Goal: Find specific page/section: Find specific page/section

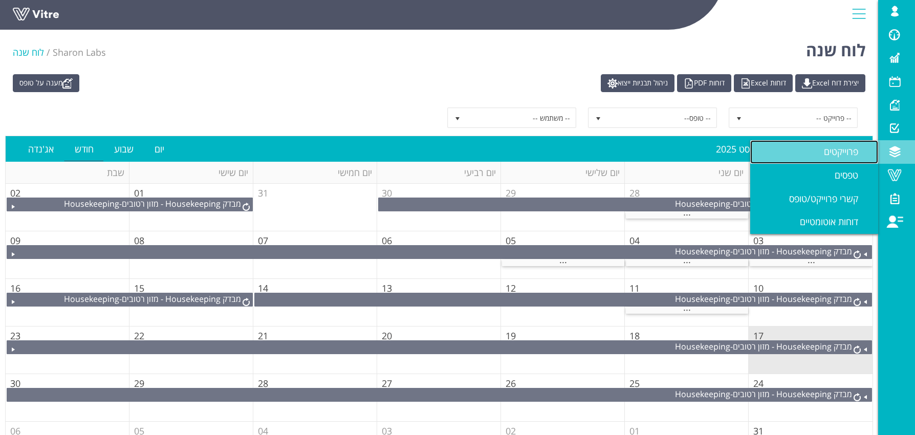
click at [833, 152] on span "פרוייקטים" at bounding box center [847, 151] width 47 height 12
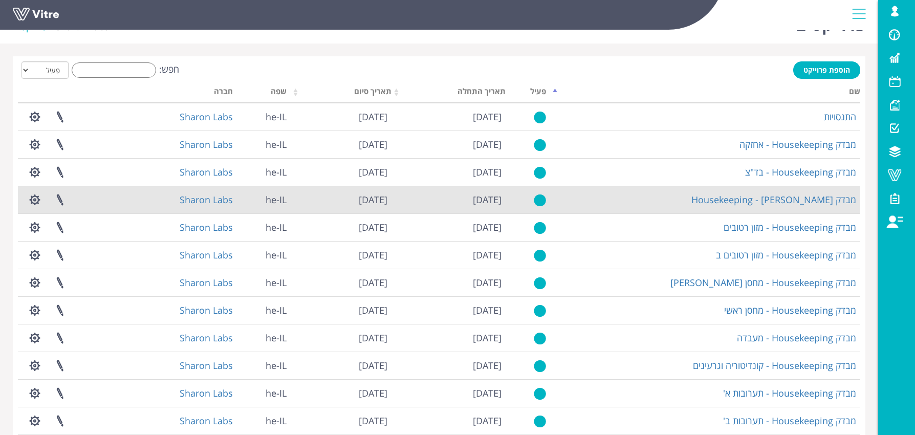
scroll to position [20, 0]
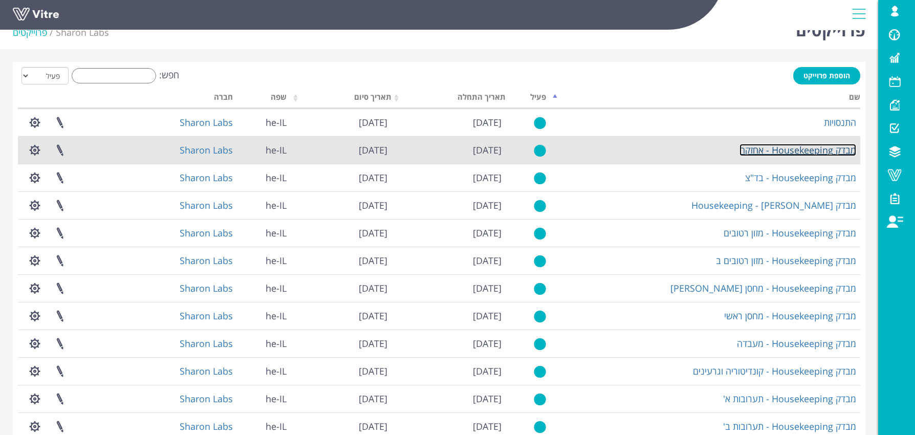
click at [781, 151] on link "מבדק Housekeeping - אחזקה" at bounding box center [797, 150] width 117 height 12
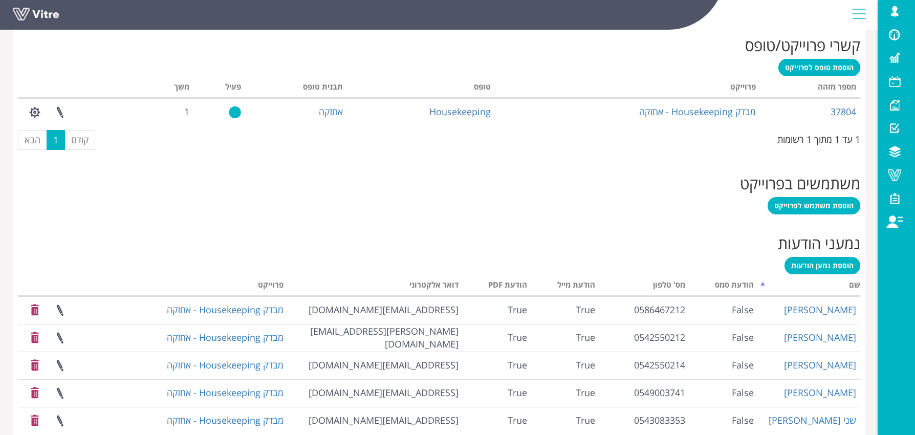
scroll to position [417, 0]
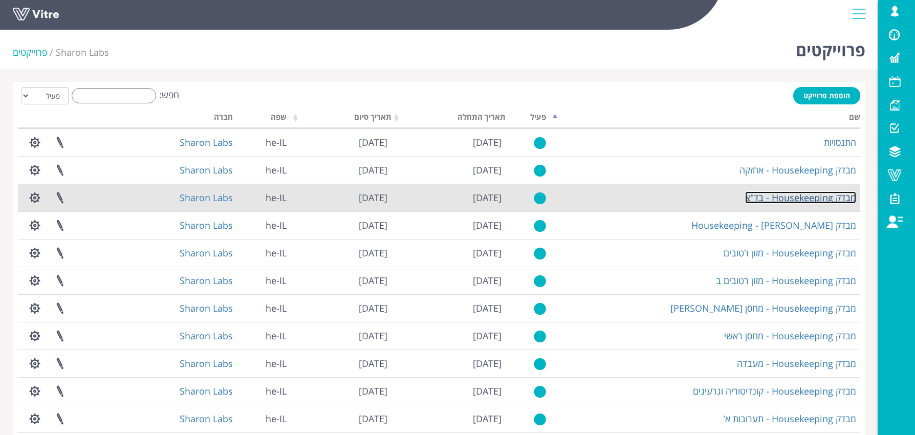
click at [826, 197] on link "מבדק Housekeeping - בד"צ" at bounding box center [800, 197] width 111 height 12
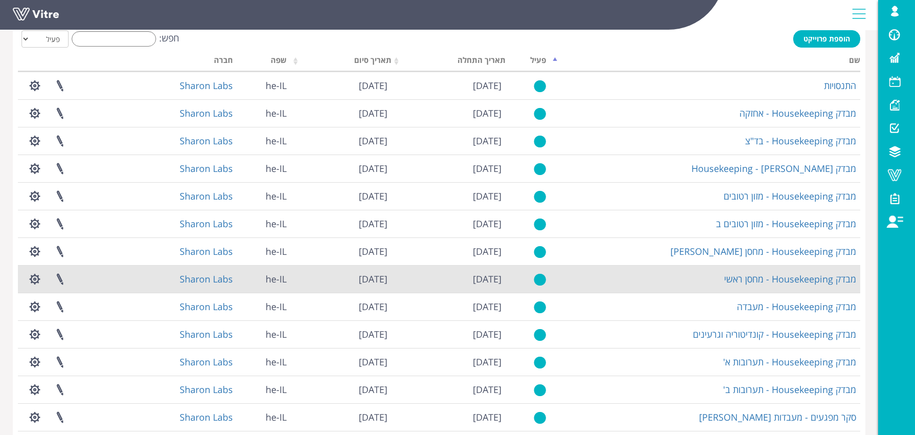
scroll to position [87, 0]
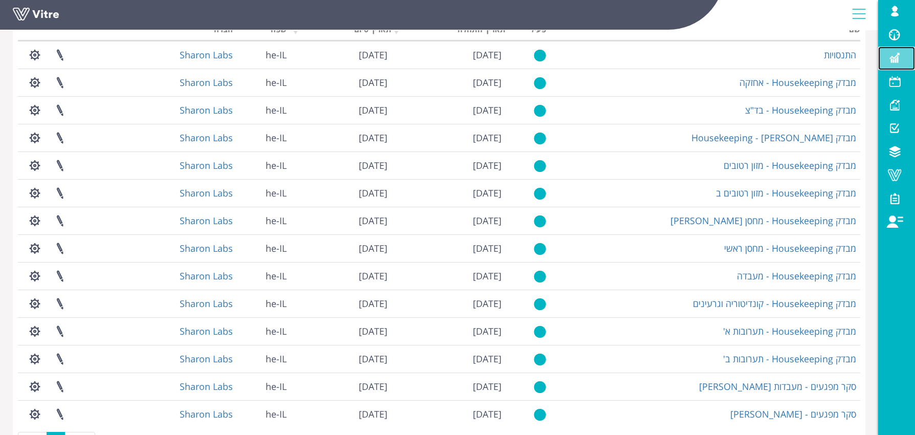
click at [896, 61] on span at bounding box center [894, 58] width 26 height 12
